Goal: Navigation & Orientation: Go to known website

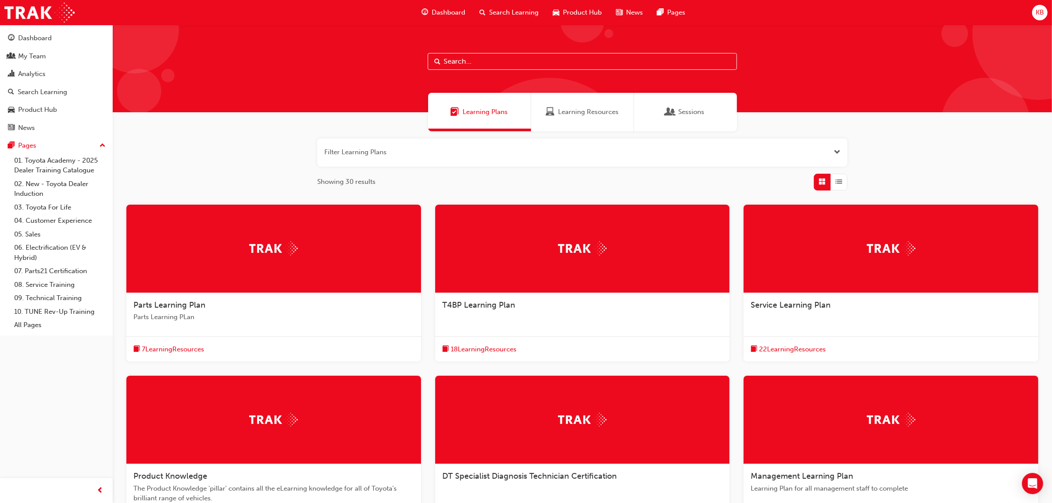
click at [1044, 11] on span "KB" at bounding box center [1040, 13] width 8 height 10
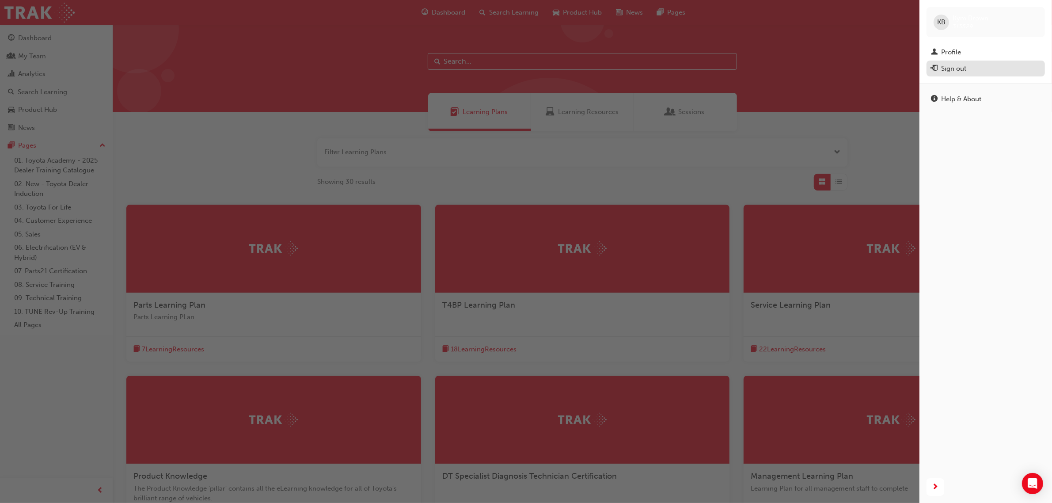
click at [982, 71] on div "Sign out" at bounding box center [986, 68] width 110 height 11
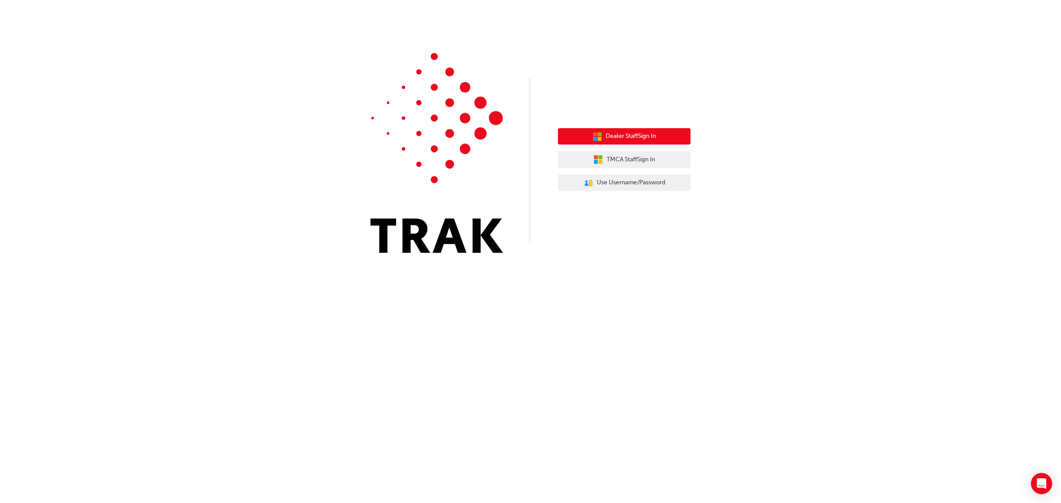
click at [622, 136] on span "Dealer Staff Sign In" at bounding box center [631, 136] width 50 height 10
